Goal: Task Accomplishment & Management: Use online tool/utility

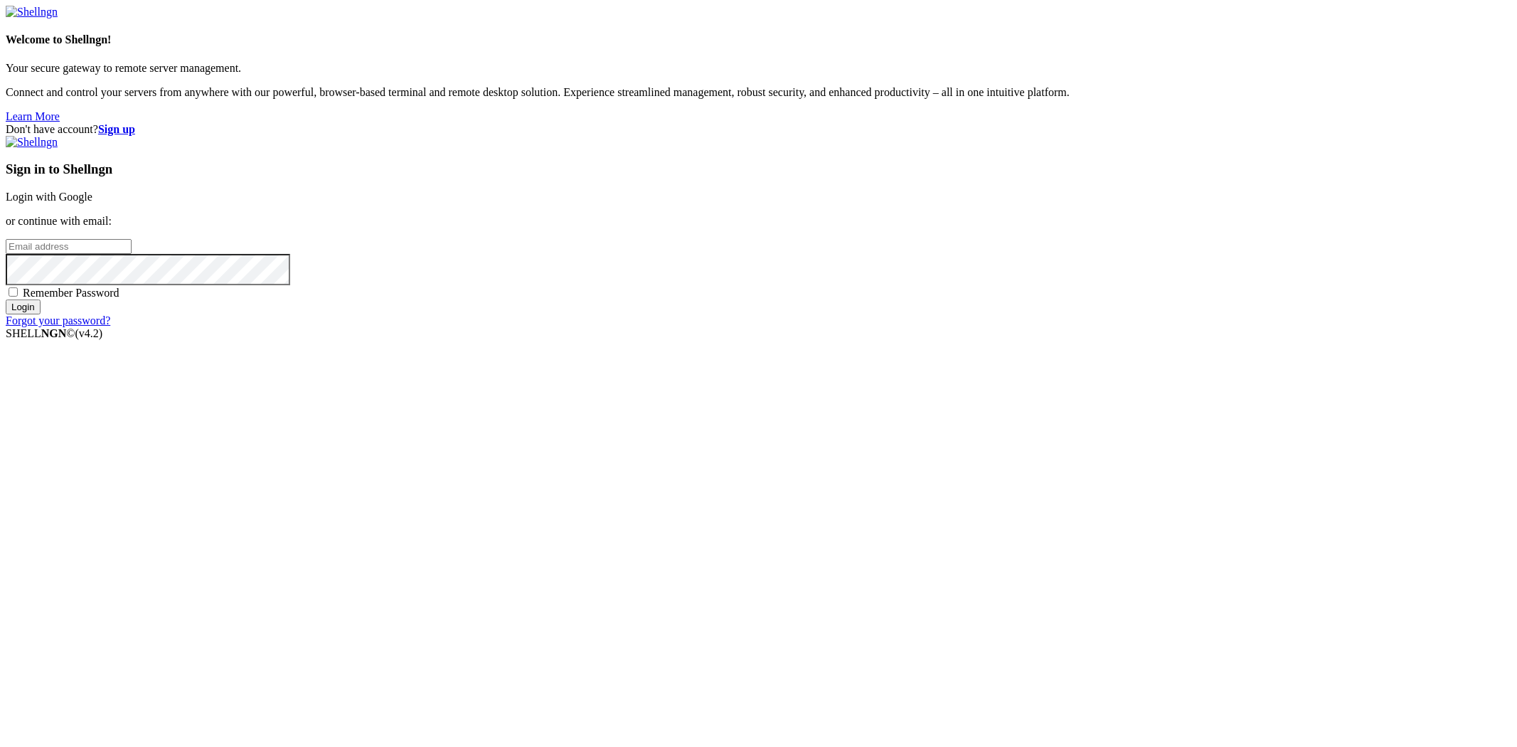
click at [92, 203] on link "Login with Google" at bounding box center [49, 197] width 87 height 12
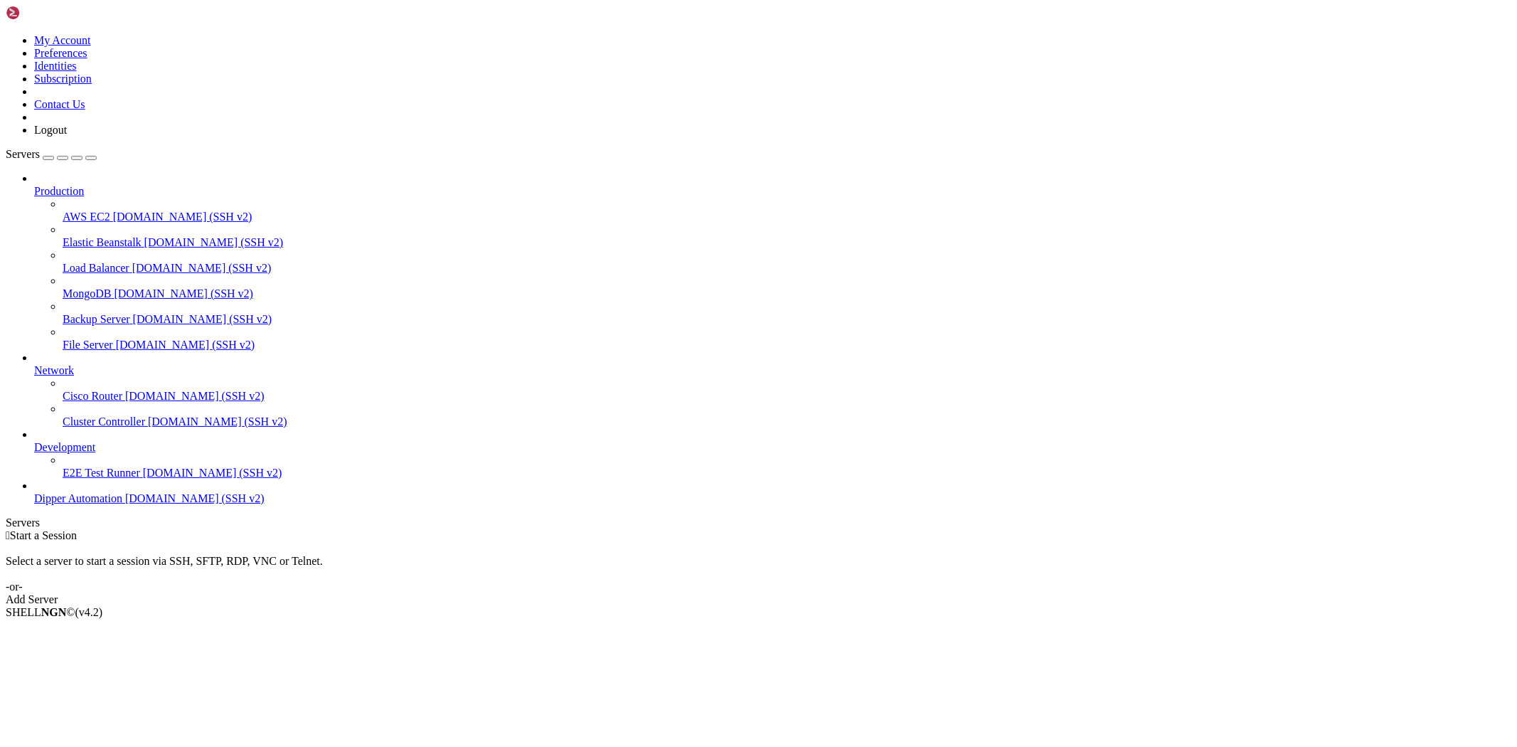
click at [125, 504] on span "[DOMAIN_NAME] (SSH v2)" at bounding box center [194, 498] width 139 height 12
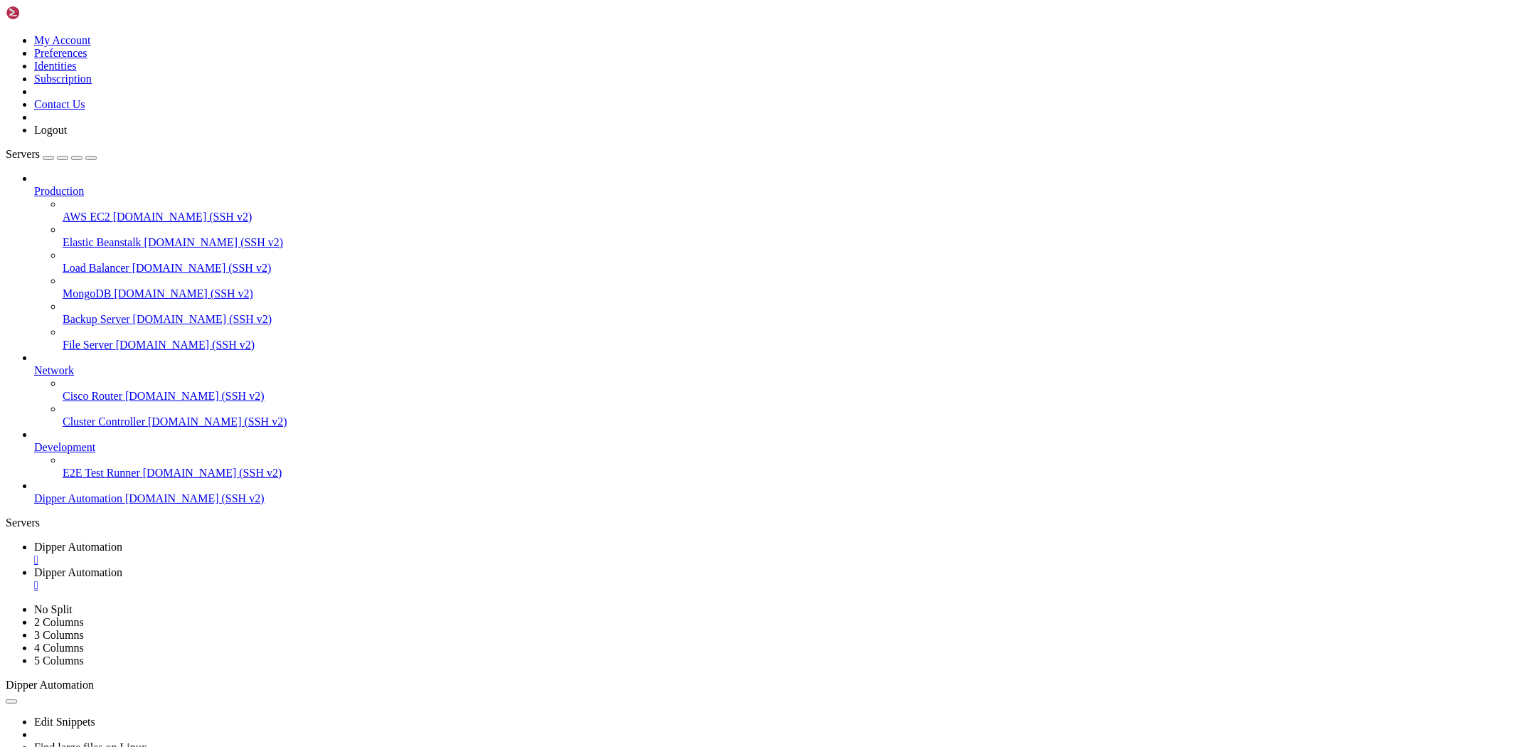
type input "/root/DipperProject/data"
drag, startPoint x: 1338, startPoint y: 145, endPoint x: 700, endPoint y: 455, distance: 709.6
drag, startPoint x: 700, startPoint y: 455, endPoint x: 638, endPoint y: 436, distance: 64.8
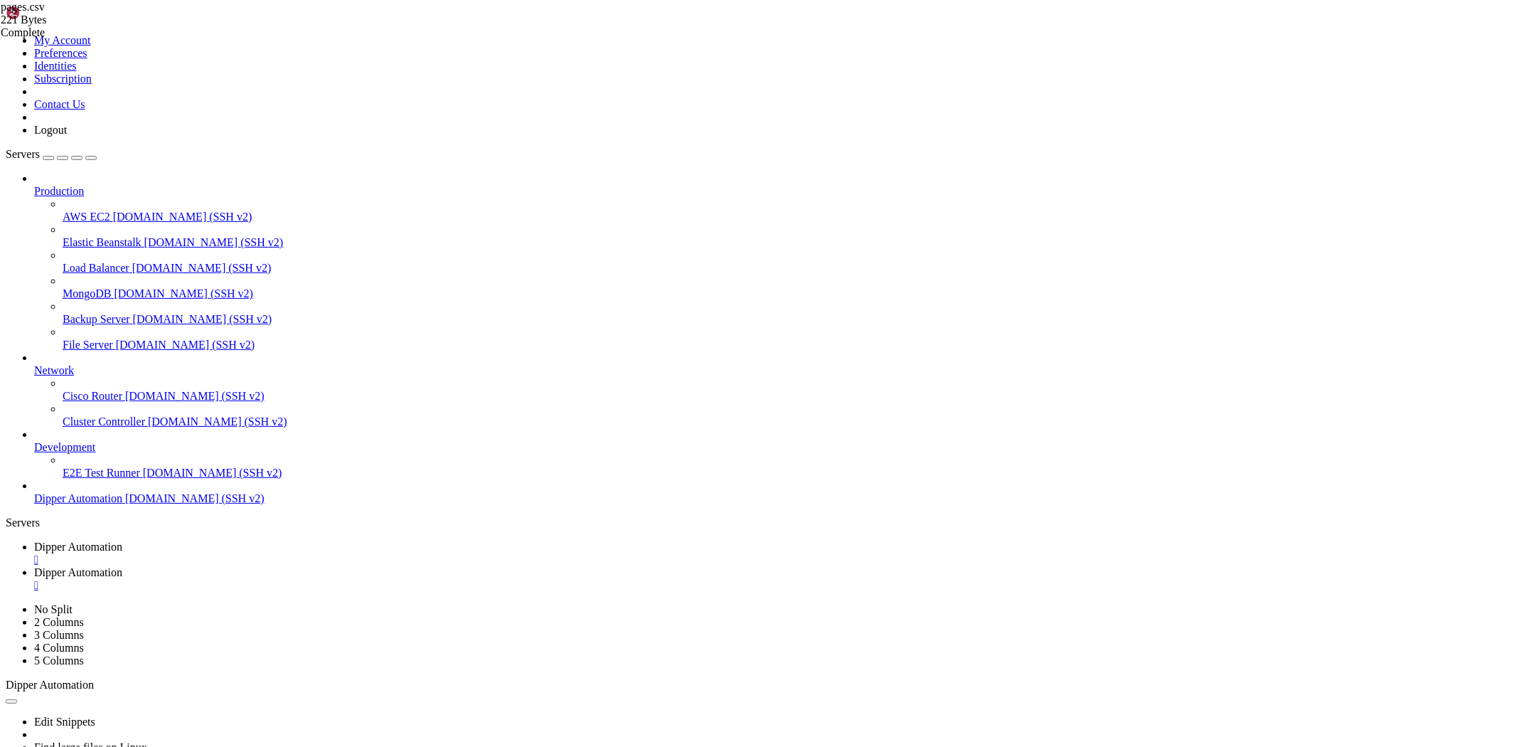
drag, startPoint x: 541, startPoint y: 120, endPoint x: 551, endPoint y: 112, distance: 12.7
type textarea "1__admin_clients,1,Gerenciar Clientes,/admin/clients"
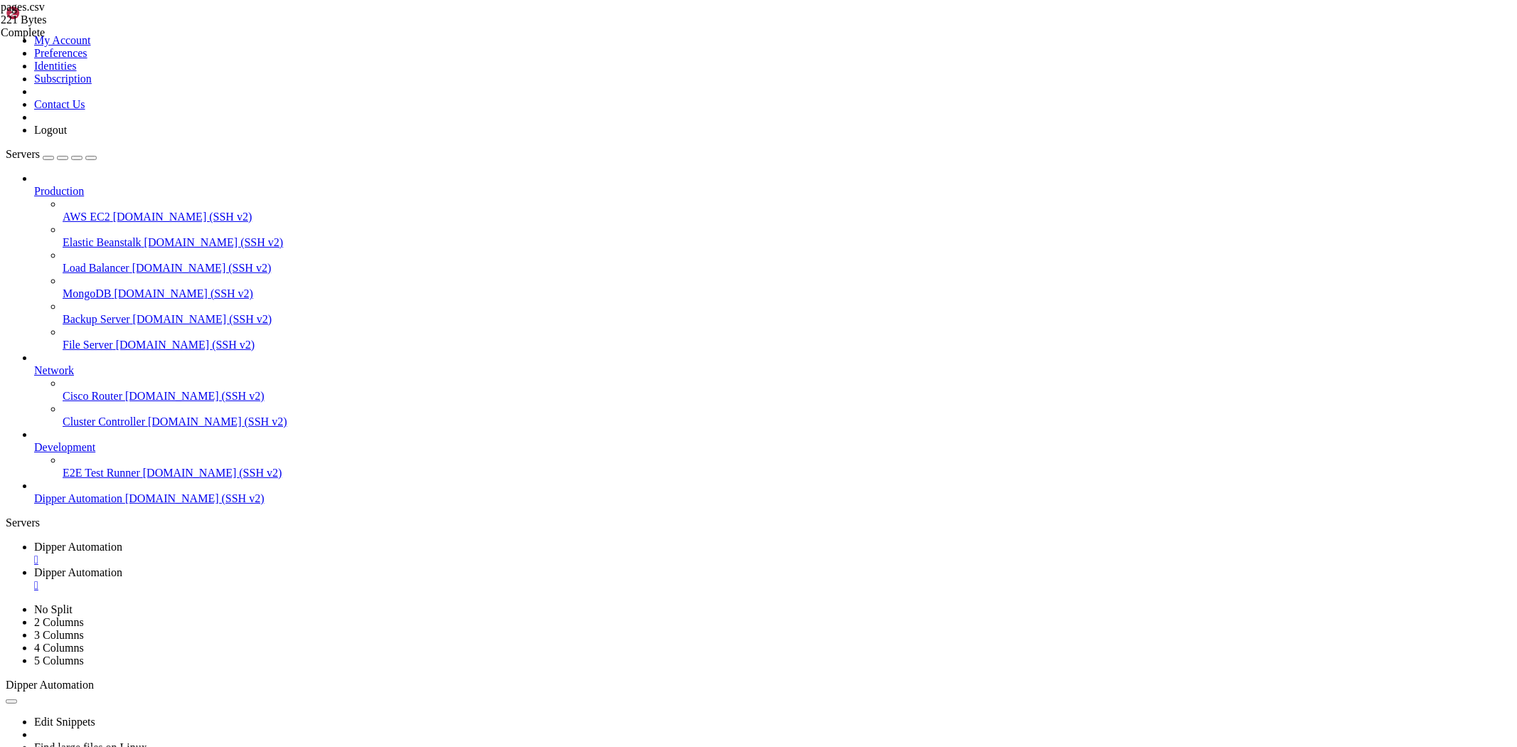
drag, startPoint x: 837, startPoint y: 573, endPoint x: 840, endPoint y: 586, distance: 14.0
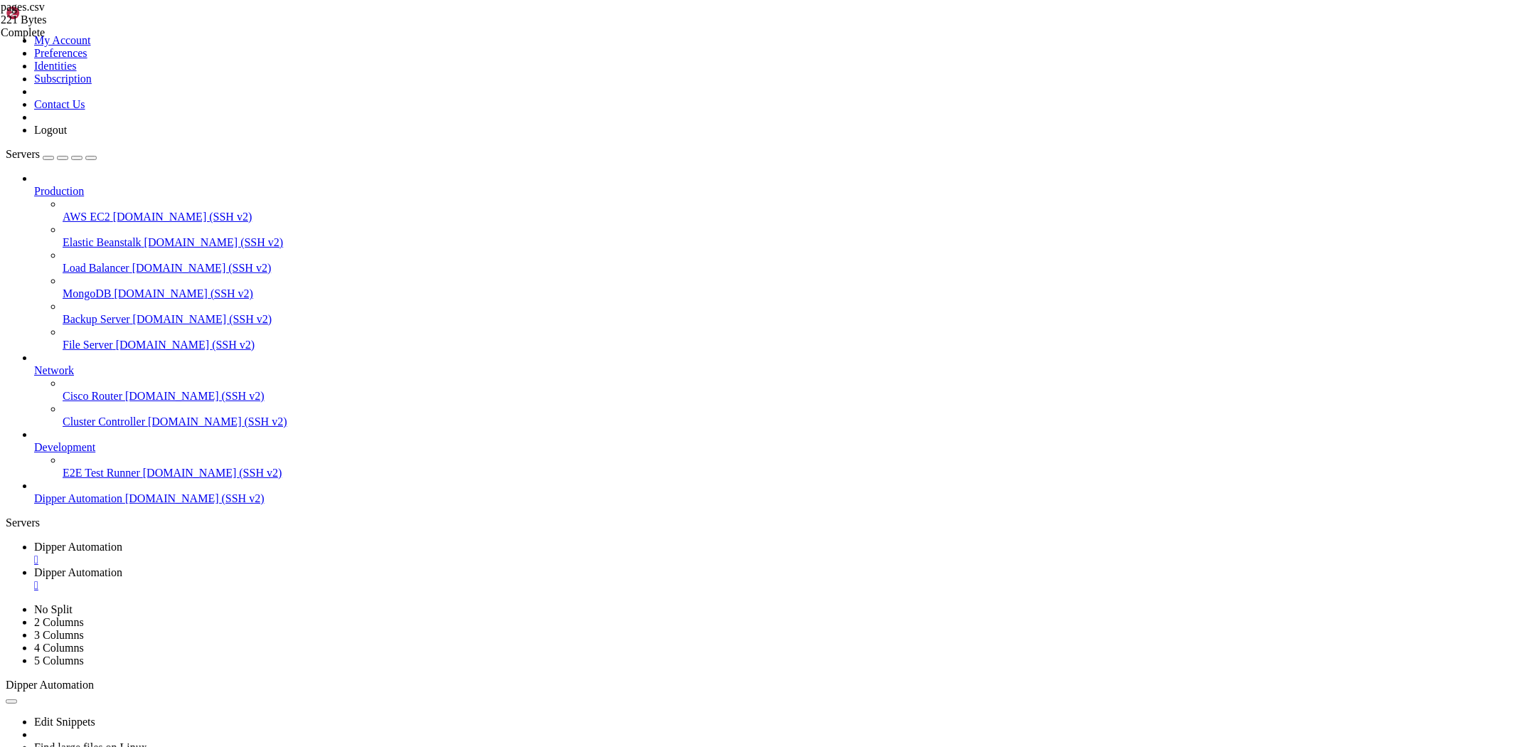
click at [122, 541] on span "Dipper Automation" at bounding box center [78, 547] width 88 height 12
click at [34, 566] on icon at bounding box center [34, 572] width 0 height 12
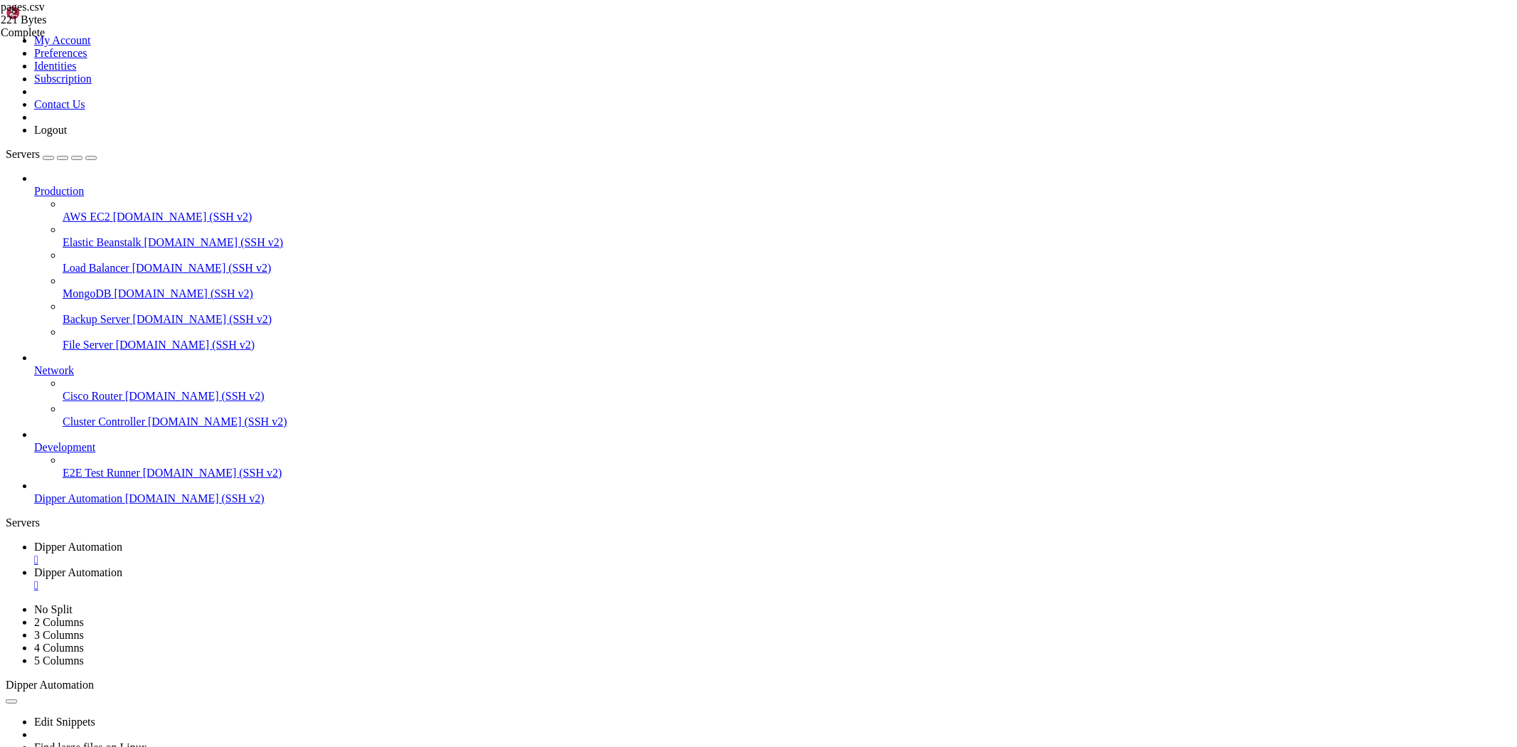
drag, startPoint x: 314, startPoint y: 48, endPoint x: 870, endPoint y: 53, distance: 555.7
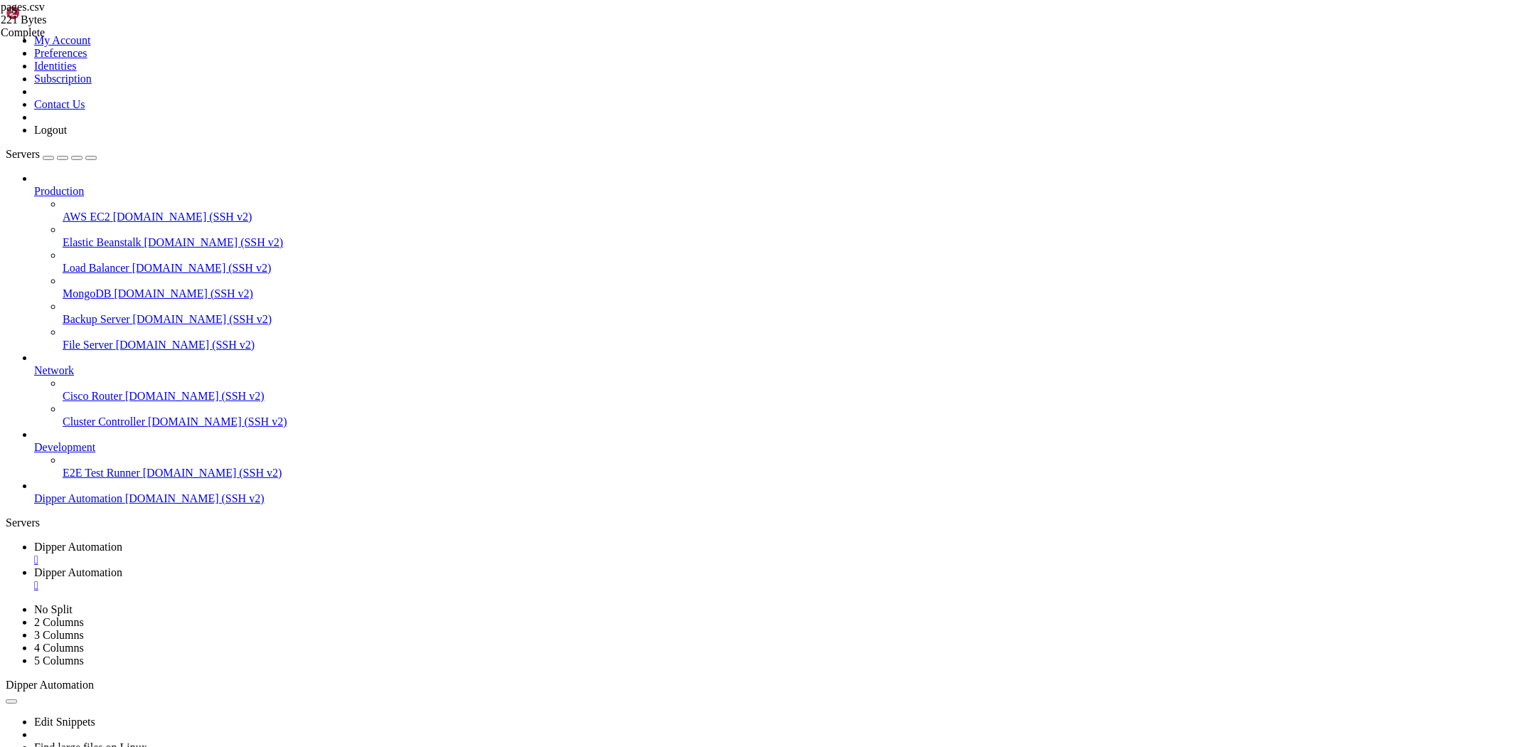
type input "/root/DipperProject/"
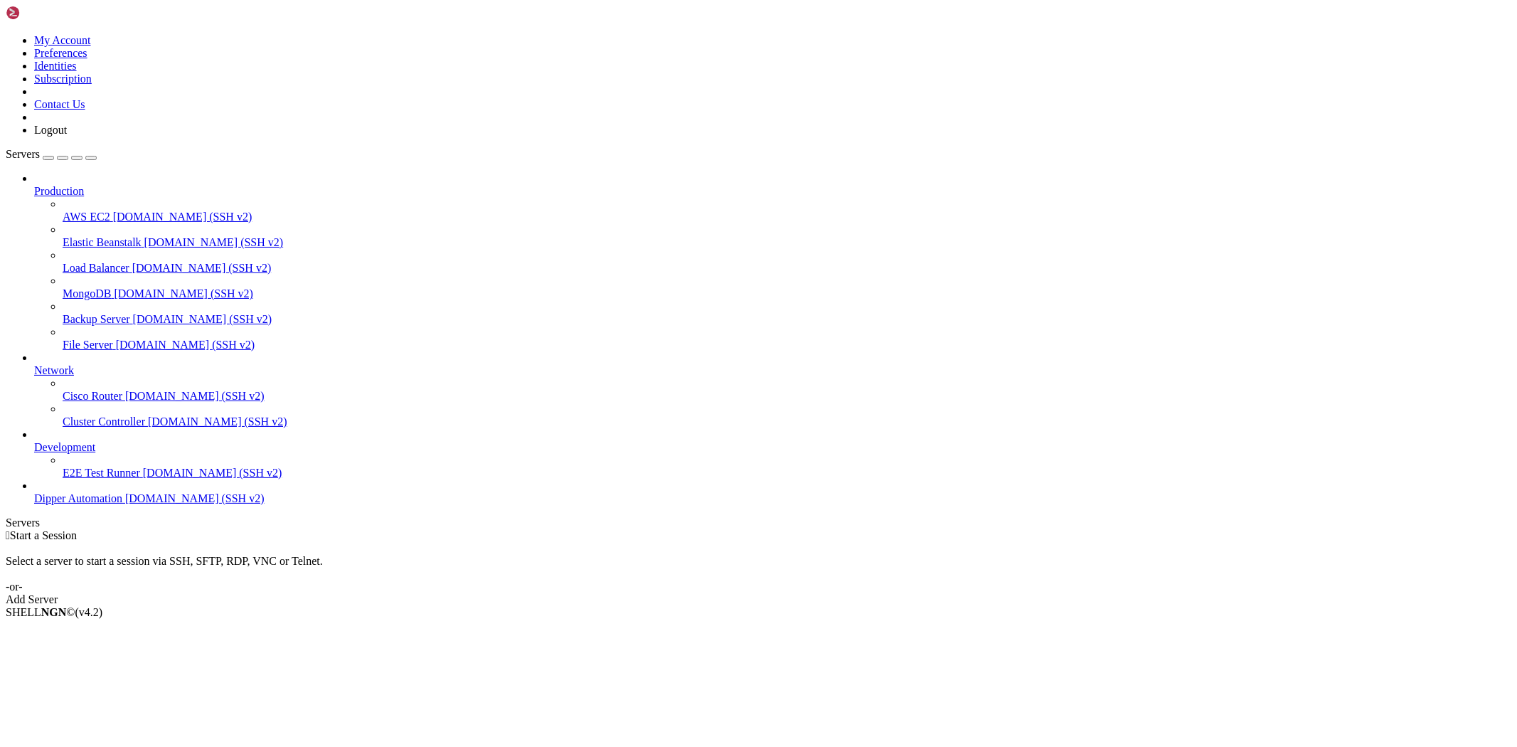
click at [122, 504] on span "Dipper Automation" at bounding box center [78, 498] width 88 height 12
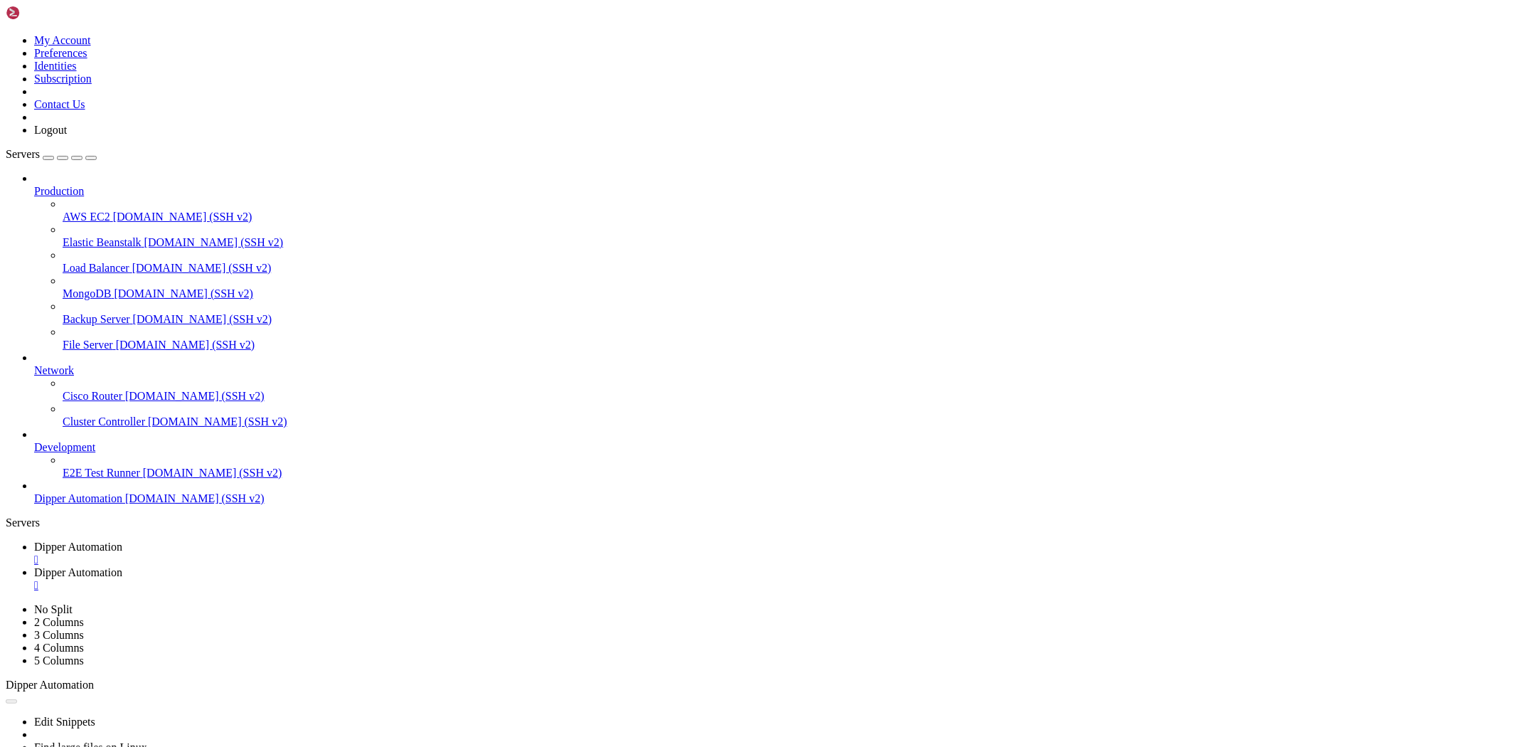
drag, startPoint x: 685, startPoint y: 741, endPoint x: 687, endPoint y: 749, distance: 8.8
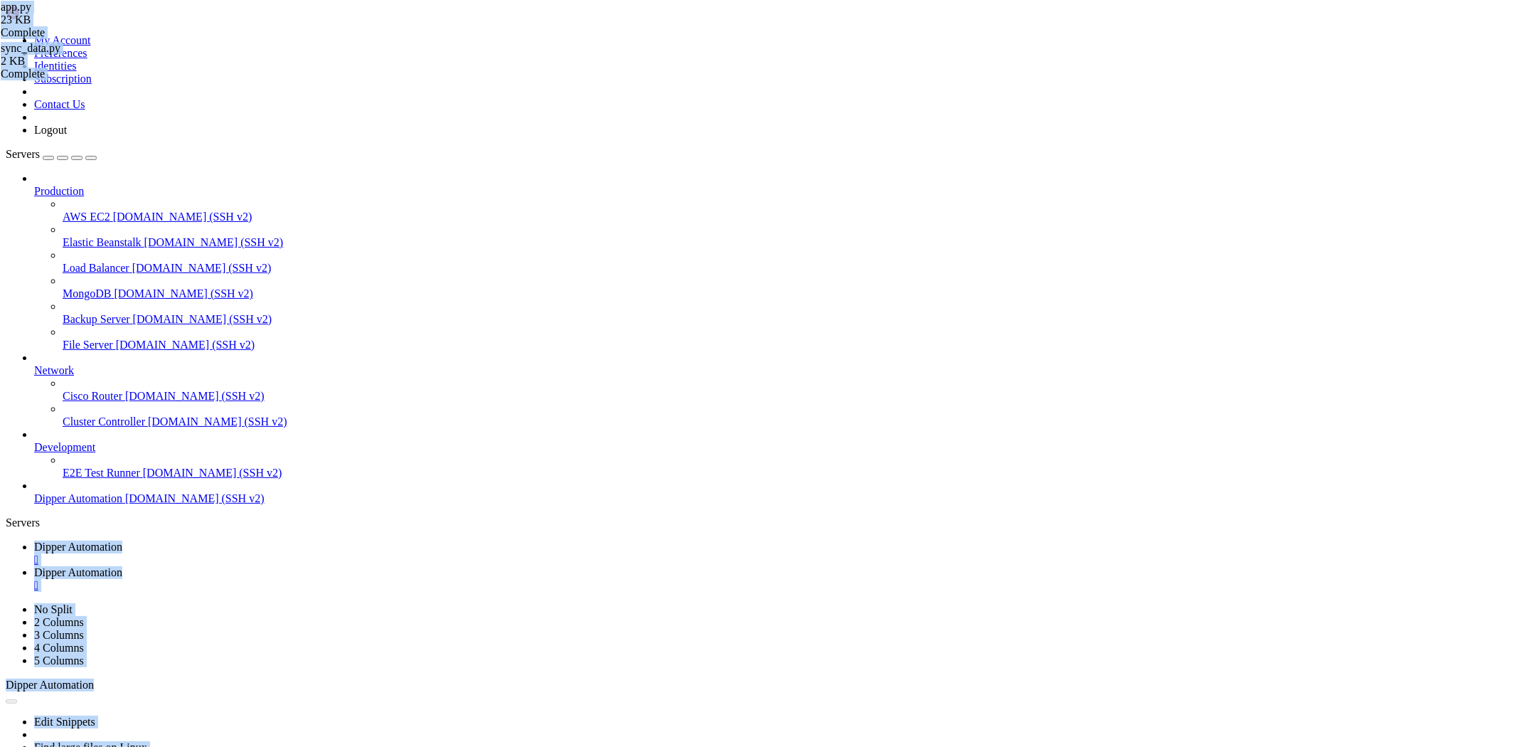
click at [122, 541] on span "Dipper Automation" at bounding box center [78, 547] width 88 height 12
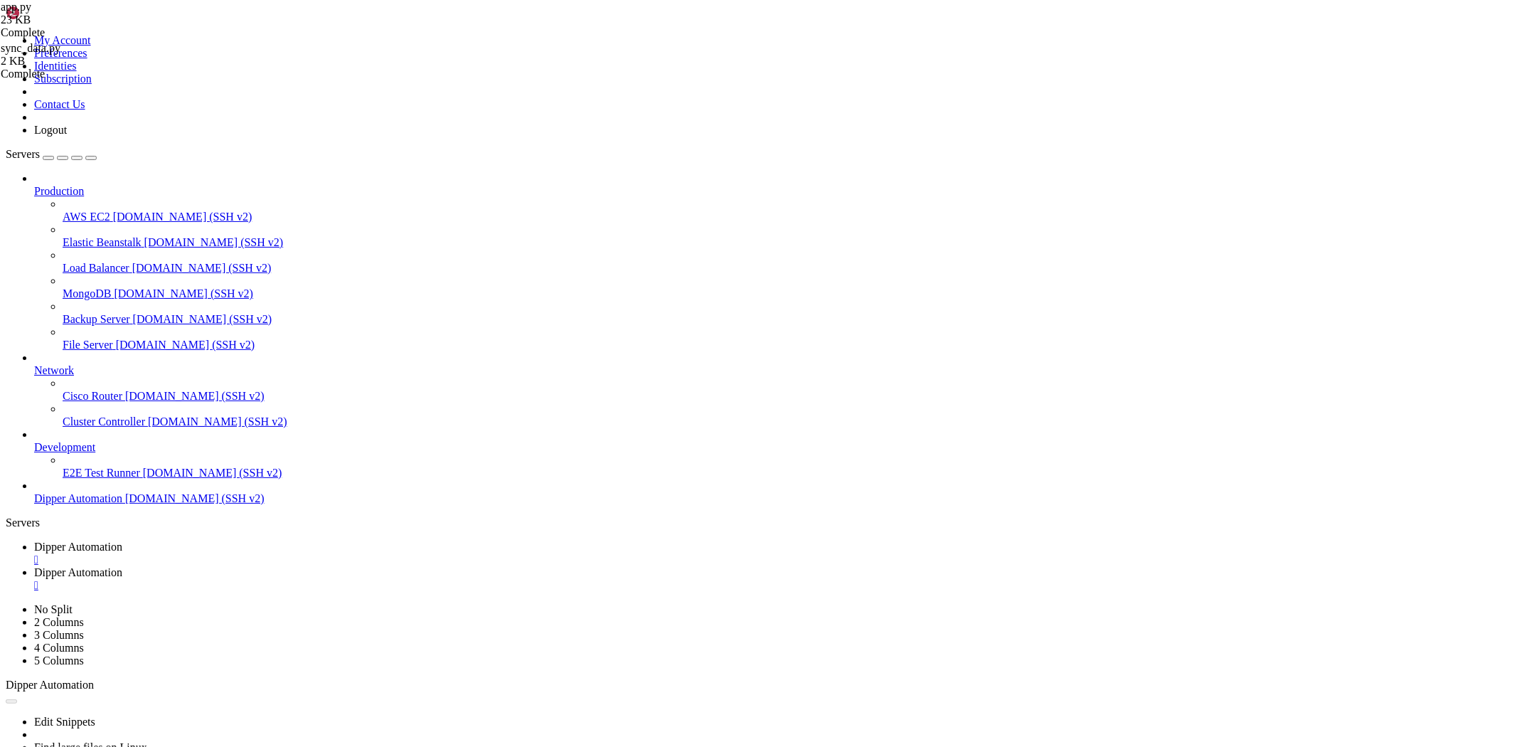
click at [122, 566] on span "Dipper Automation" at bounding box center [78, 572] width 88 height 12
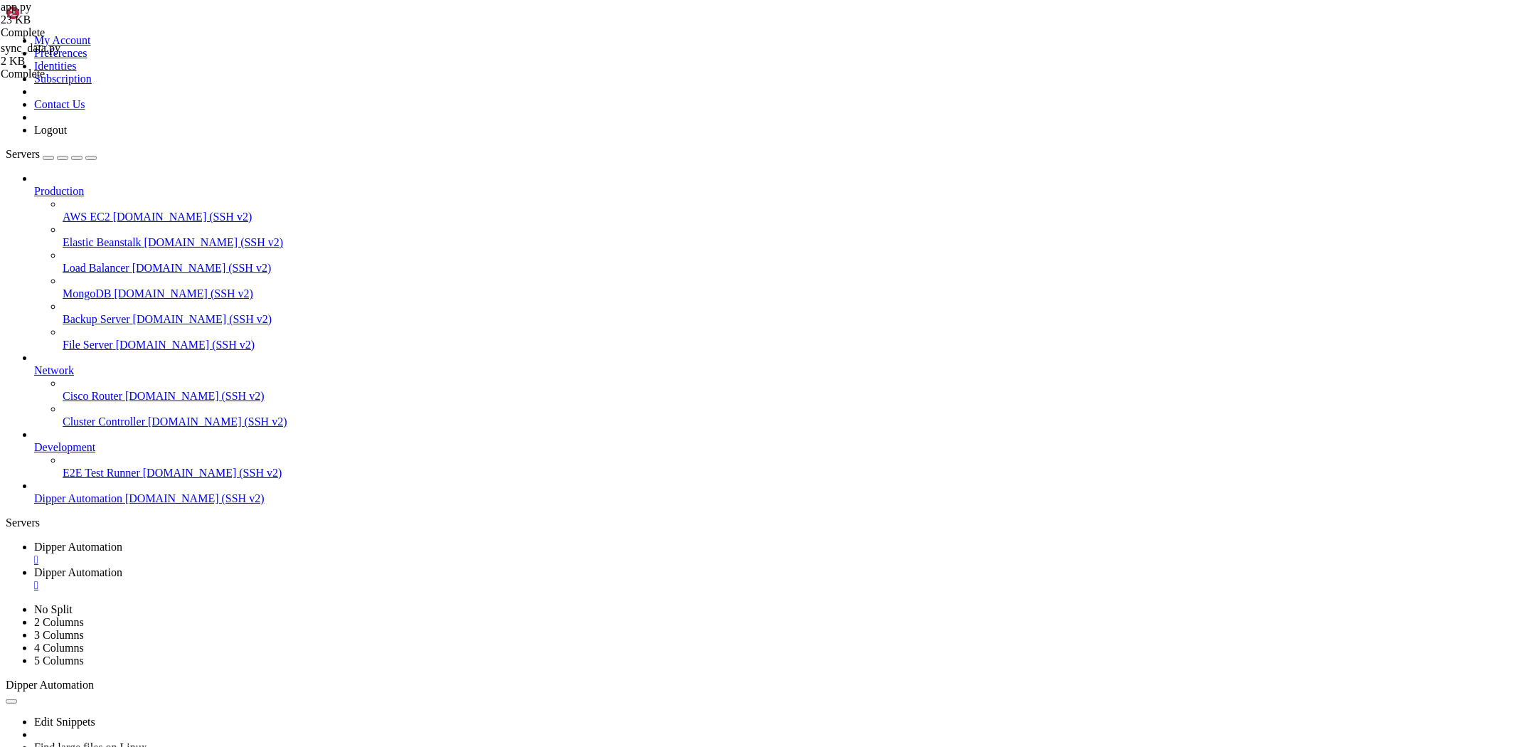
type input "/root/DipperProject/scripts"
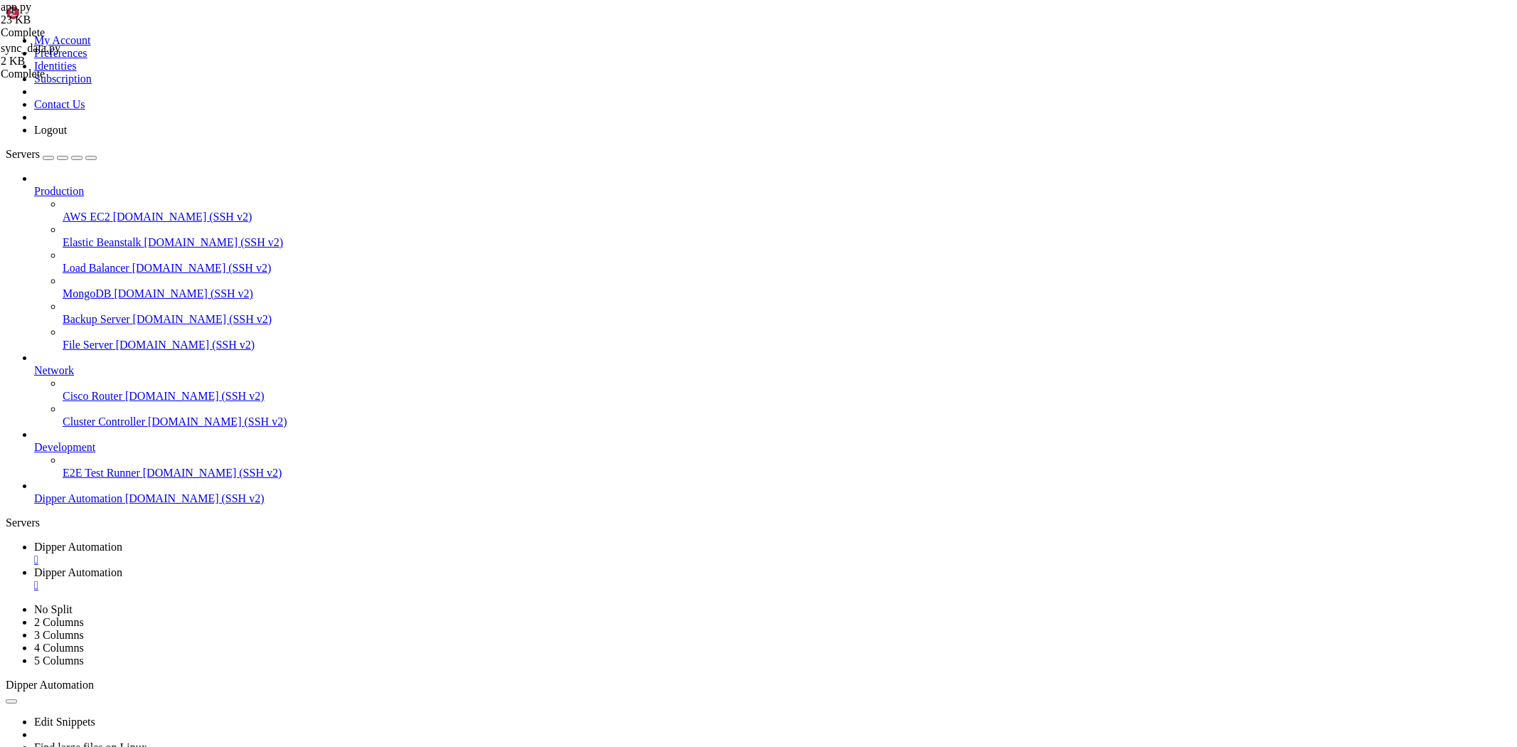
click at [122, 541] on span "Dipper Automation" at bounding box center [78, 547] width 88 height 12
click at [122, 566] on span "Dipper Automation" at bounding box center [78, 572] width 88 height 12
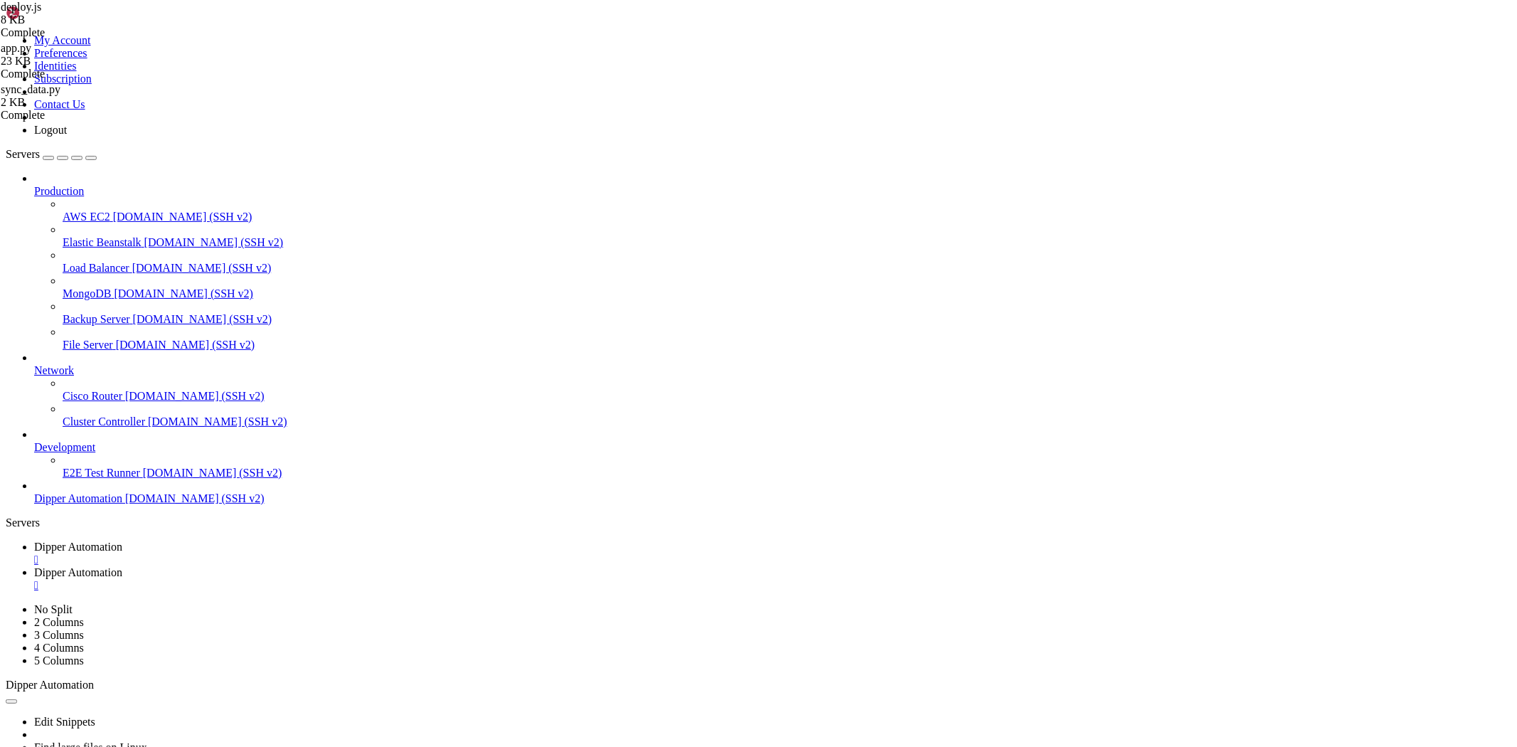
scroll to position [332, 0]
drag, startPoint x: 467, startPoint y: 563, endPoint x: 424, endPoint y: 602, distance: 57.4
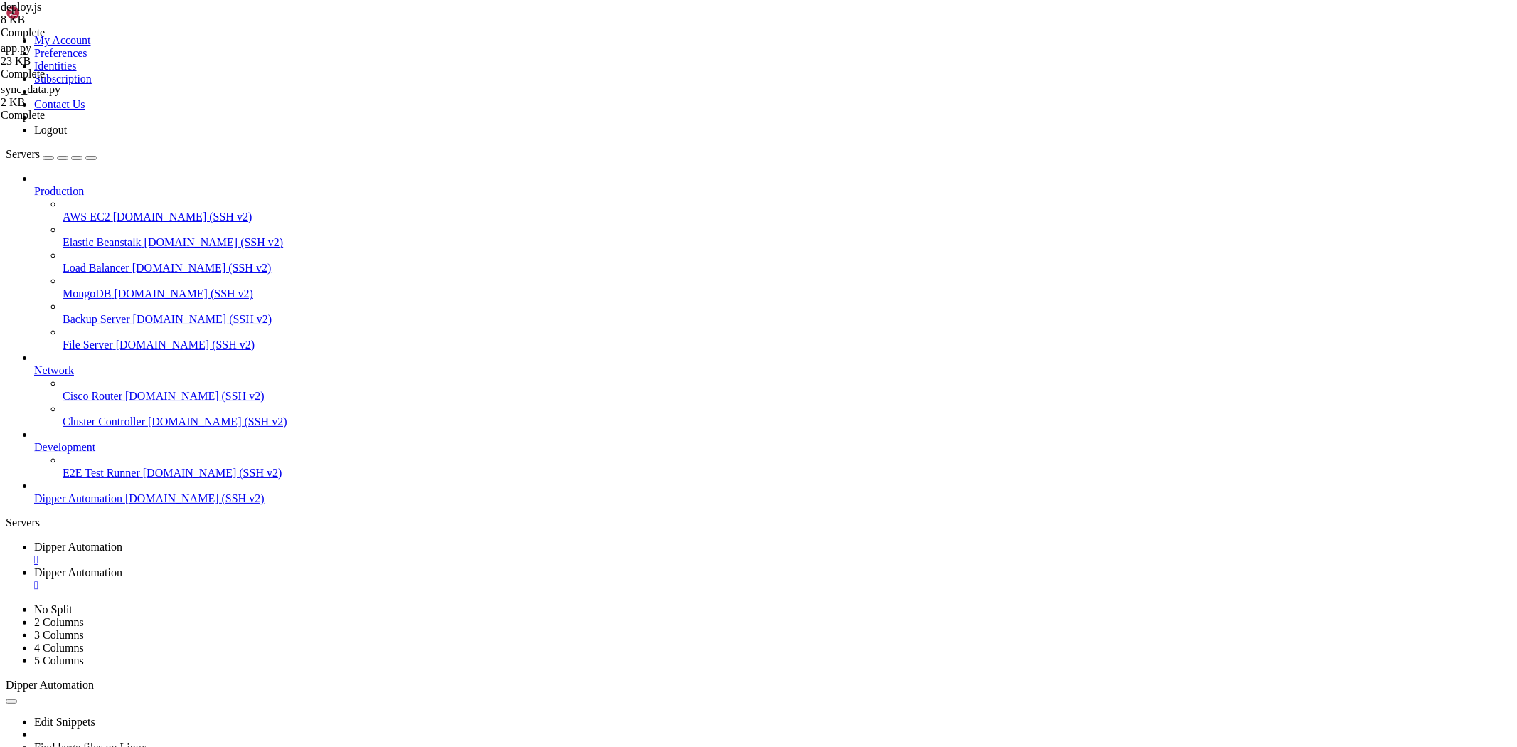
scroll to position [427, 0]
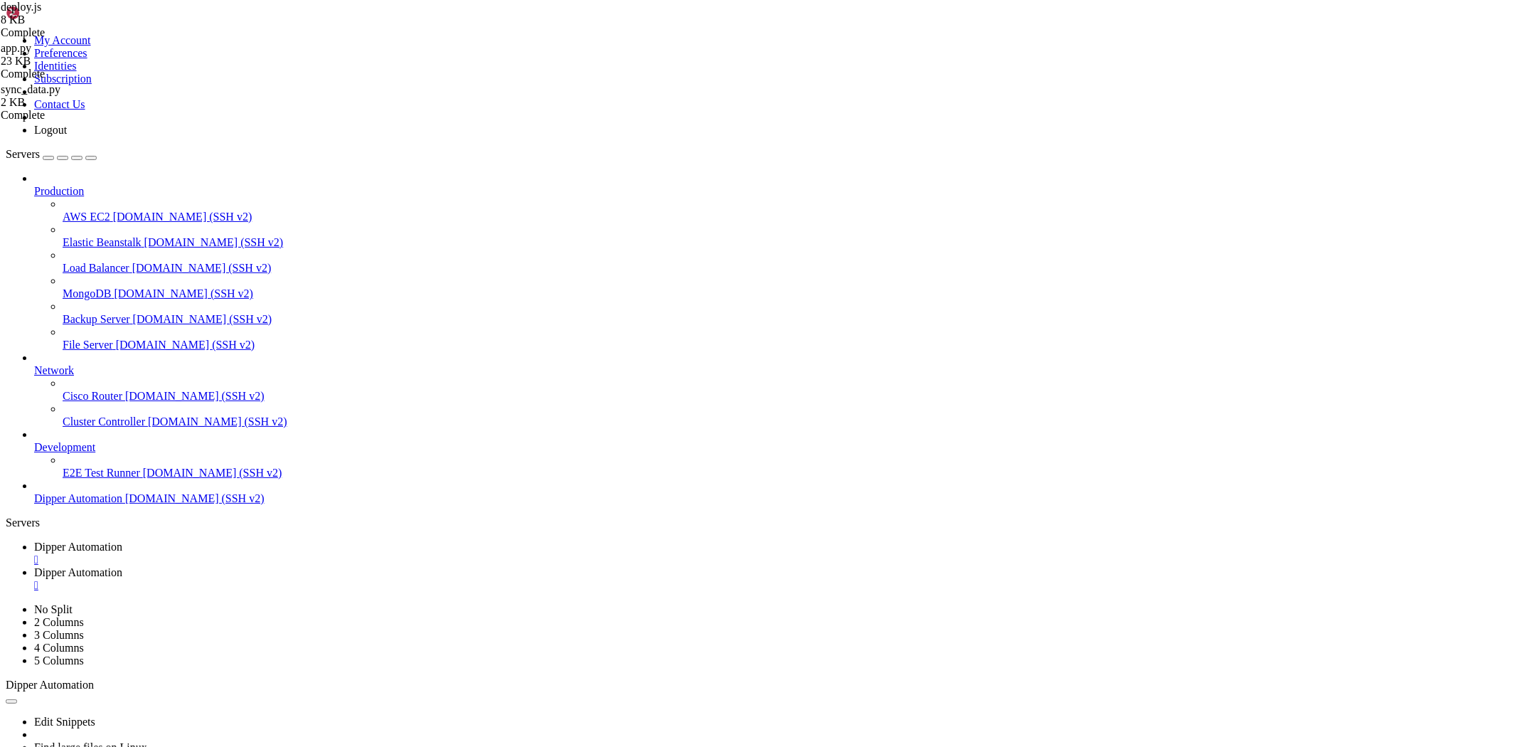
type textarea ": `https://${appUrl}`;"
click at [210, 541] on link "Dipper Automation " at bounding box center [773, 554] width 1478 height 26
click at [122, 566] on span "Dipper Automation" at bounding box center [78, 572] width 88 height 12
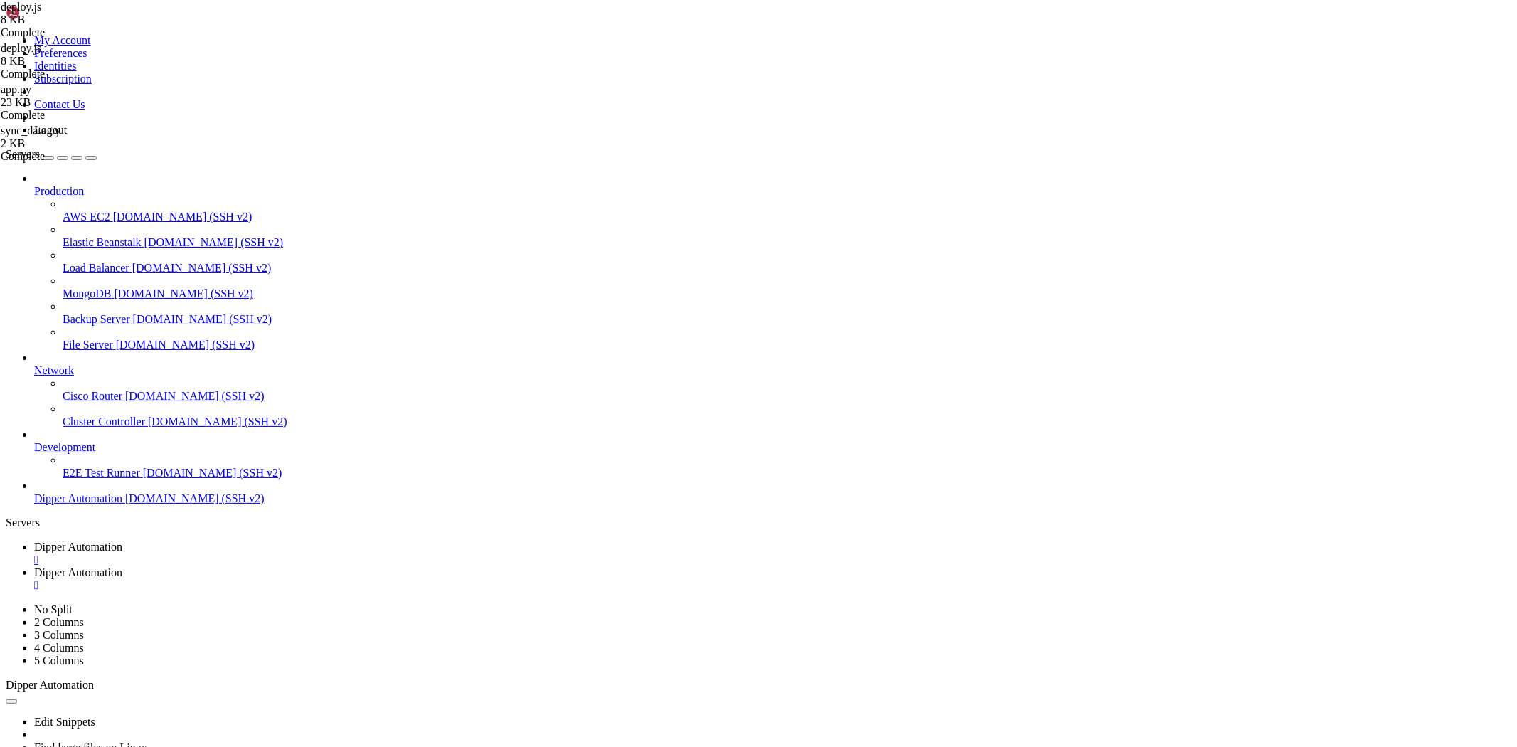
scroll to position [1325, 0]
drag, startPoint x: 516, startPoint y: 433, endPoint x: 593, endPoint y: 435, distance: 77.6
paste textarea "Project"
type textarea "const REPO_URL = `https:[EMAIL_ADDRESS][DOMAIN_NAME]/dipperauto/DipperProject.g…"
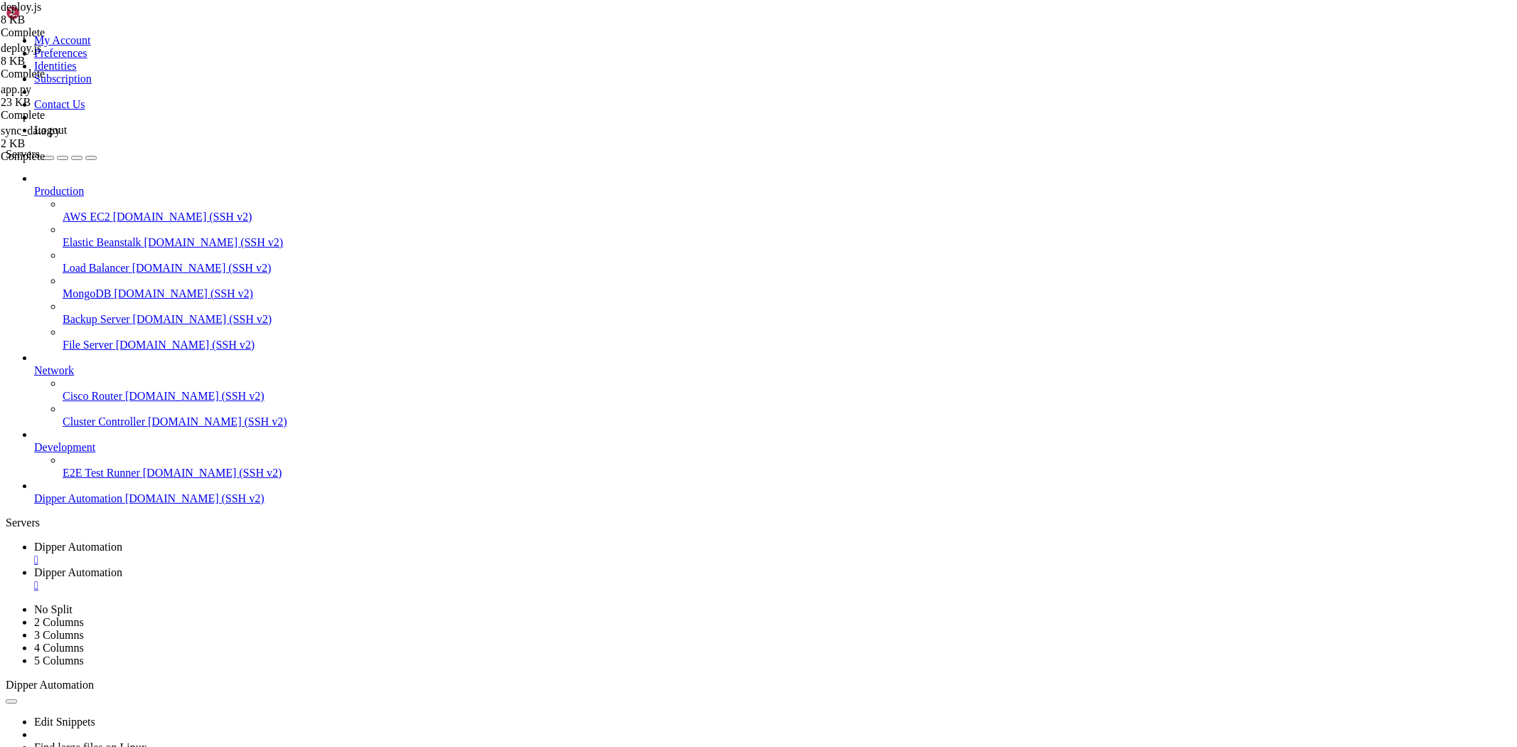
click at [181, 541] on link "Dipper Automation " at bounding box center [773, 554] width 1478 height 26
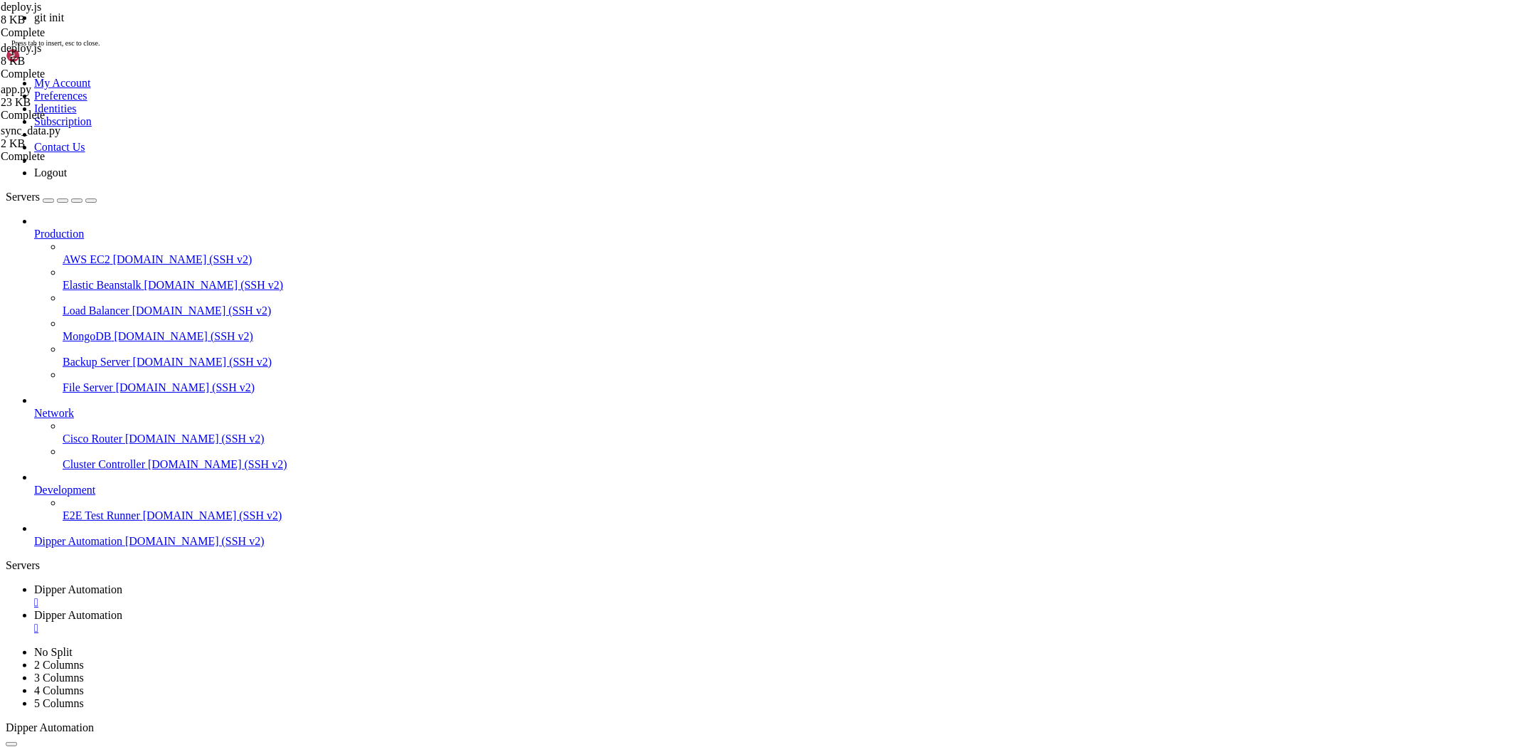
scroll to position [7075, 0]
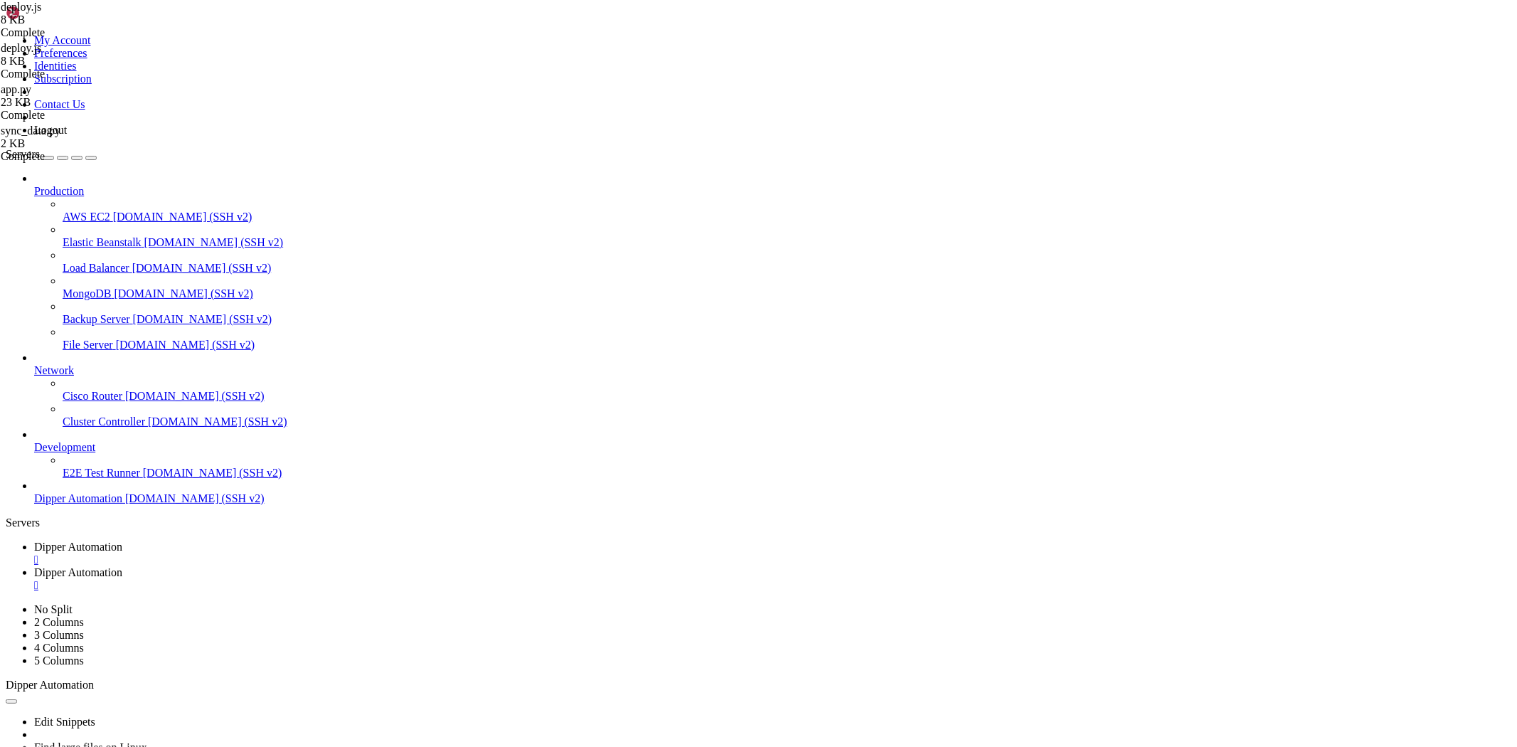
click at [317, 566] on link "Dipper Automation " at bounding box center [773, 579] width 1478 height 26
drag, startPoint x: 262, startPoint y: 192, endPoint x: 343, endPoint y: 193, distance: 81.1
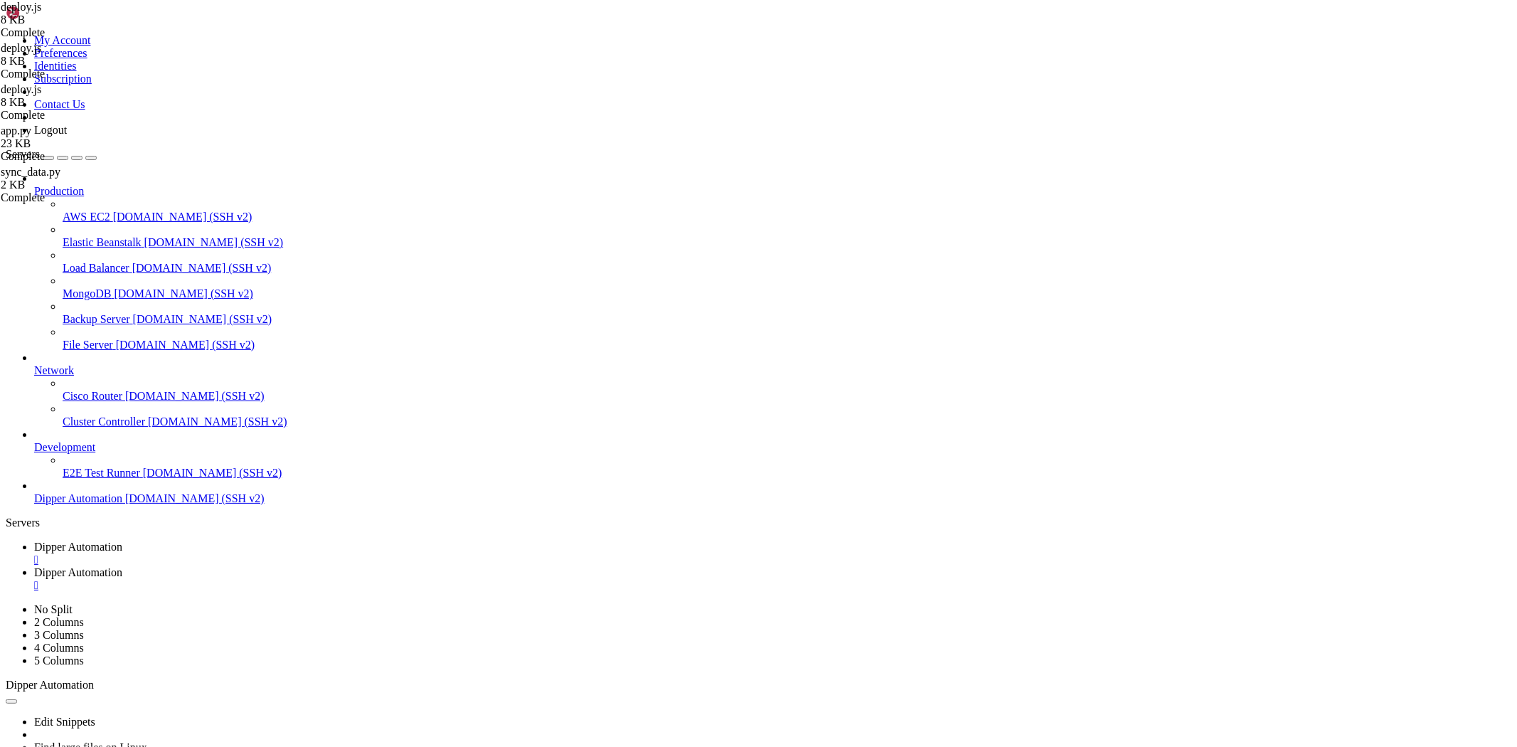
type textarea ": `http://${appUrl}`;"
click at [122, 541] on span "Dipper Automation" at bounding box center [78, 547] width 88 height 12
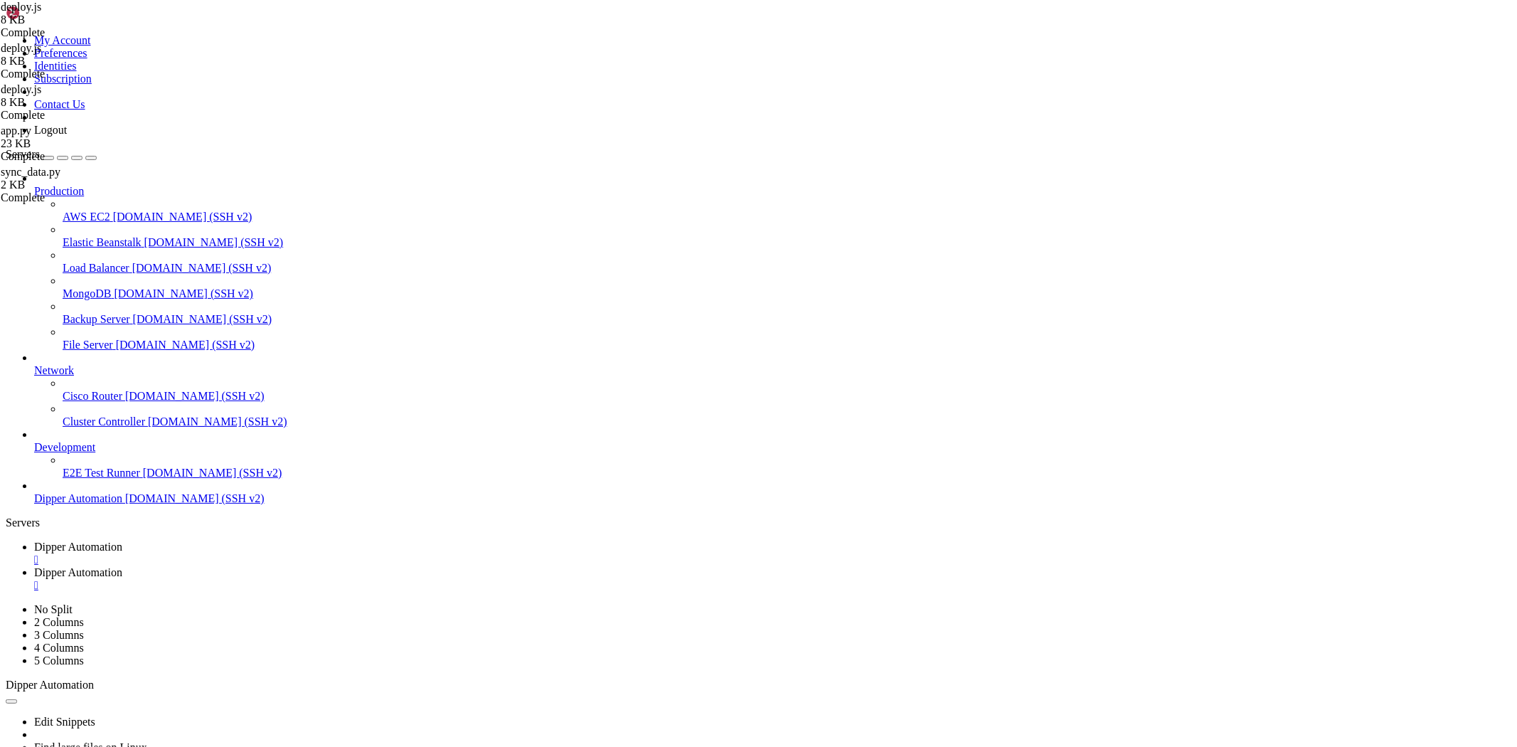
drag, startPoint x: 376, startPoint y: 5, endPoint x: 368, endPoint y: 16, distance: 13.2
click at [376, 566] on link "Dipper Automation " at bounding box center [773, 579] width 1478 height 26
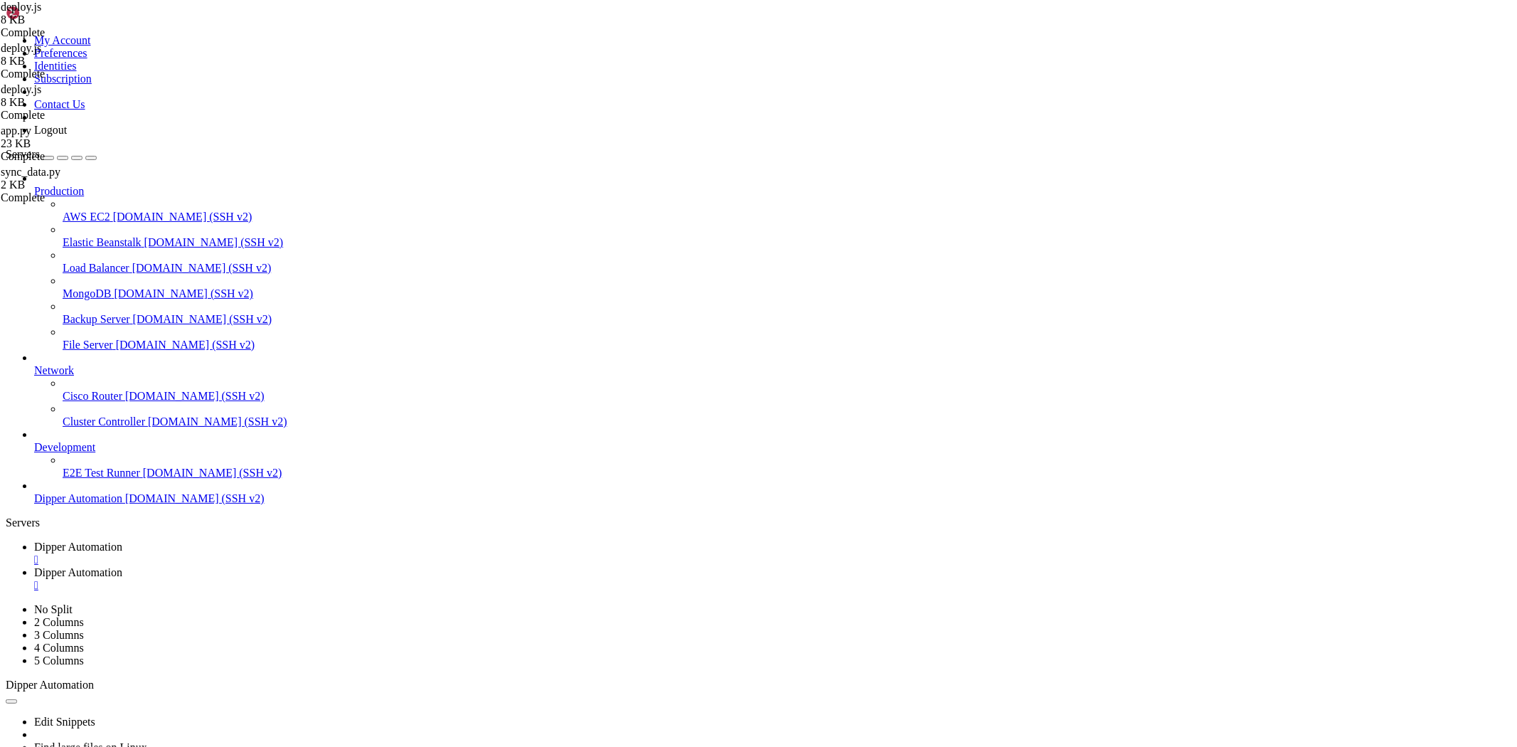
type input "/root/DipperProject/app/dashboard/_components"
click at [122, 541] on span "Dipper Automation" at bounding box center [78, 547] width 88 height 12
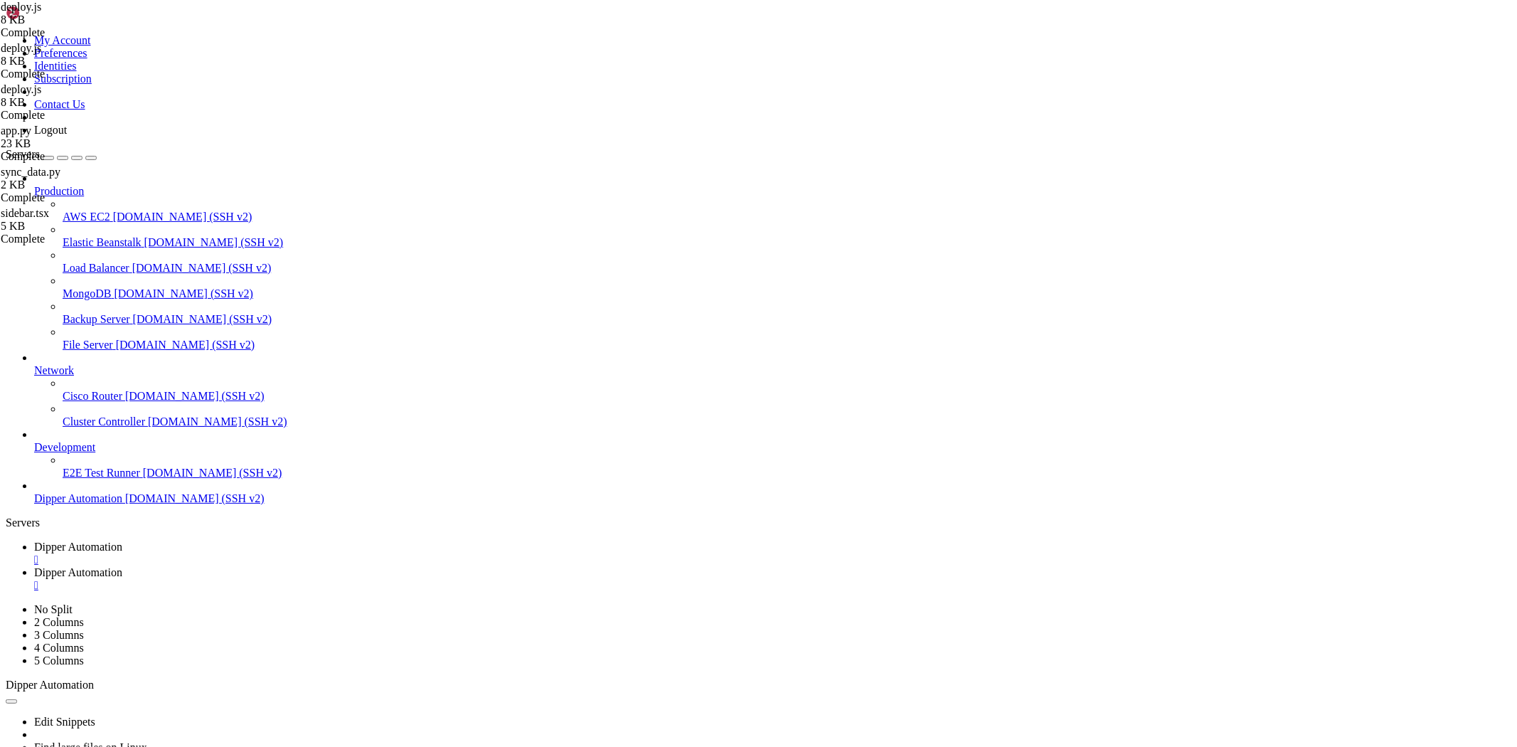
scroll to position [14005, 0]
click at [122, 566] on span "Dipper Automation" at bounding box center [78, 572] width 88 height 12
click at [233, 541] on link "Dipper Automation " at bounding box center [773, 554] width 1478 height 26
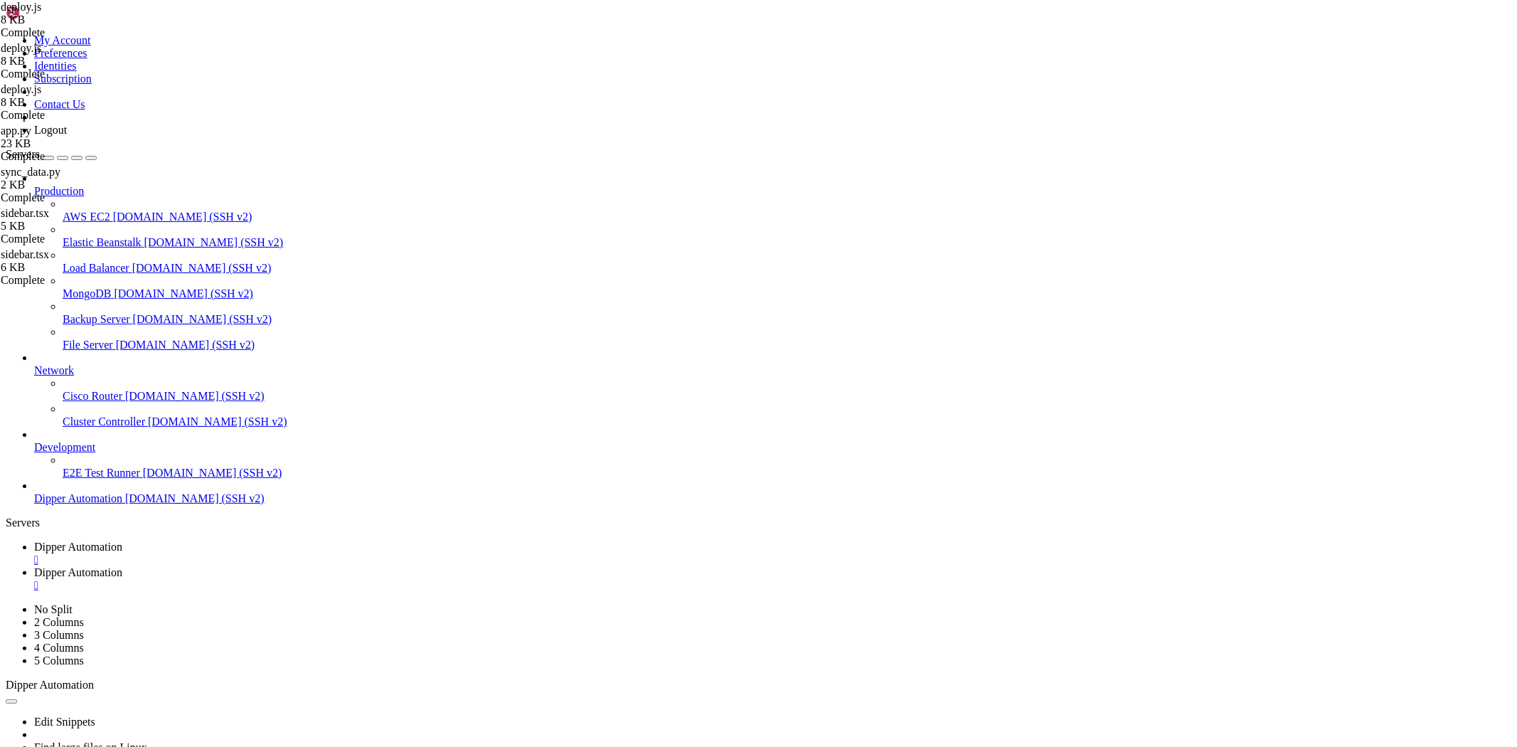
click at [122, 566] on span "Dipper Automation" at bounding box center [78, 572] width 88 height 12
